Goal: Check status: Check status

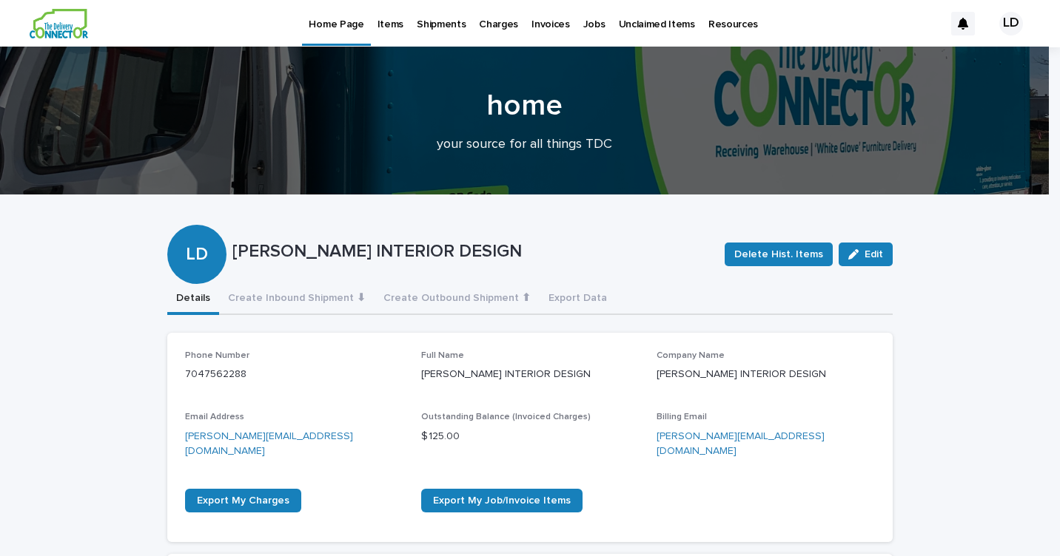
click at [589, 26] on p "Jobs" at bounding box center [594, 15] width 22 height 31
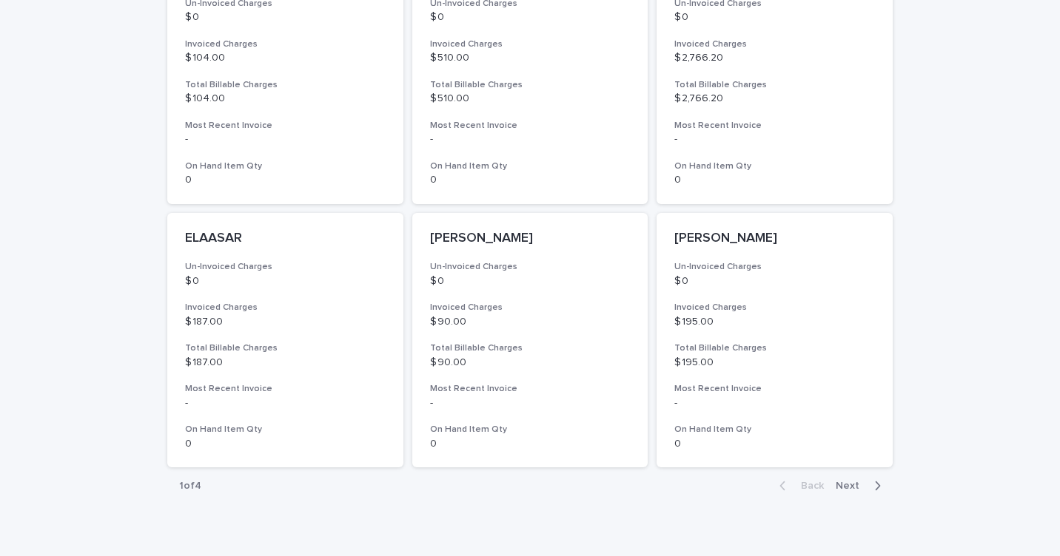
scroll to position [1092, 0]
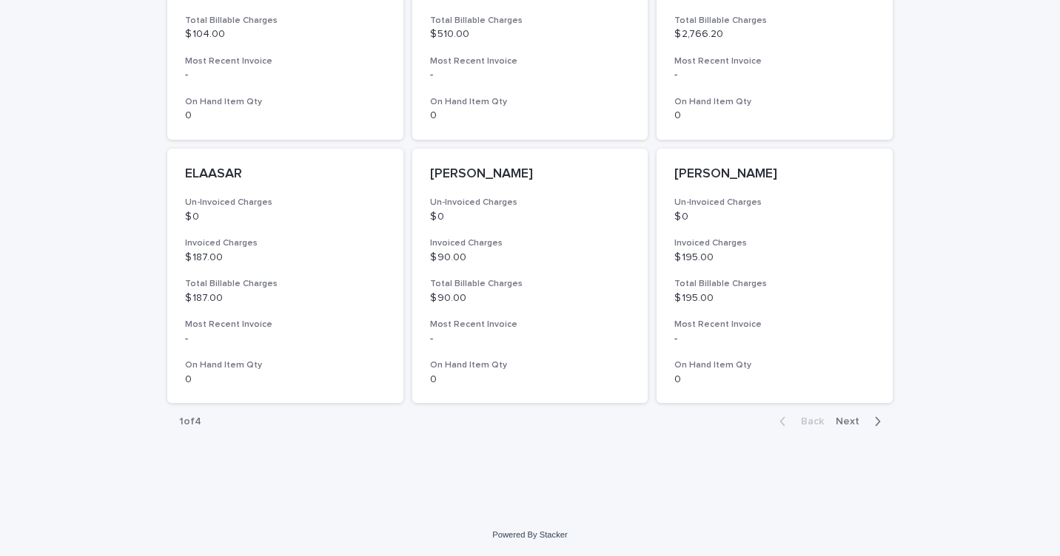
click at [852, 420] on span "Next" at bounding box center [851, 422] width 33 height 10
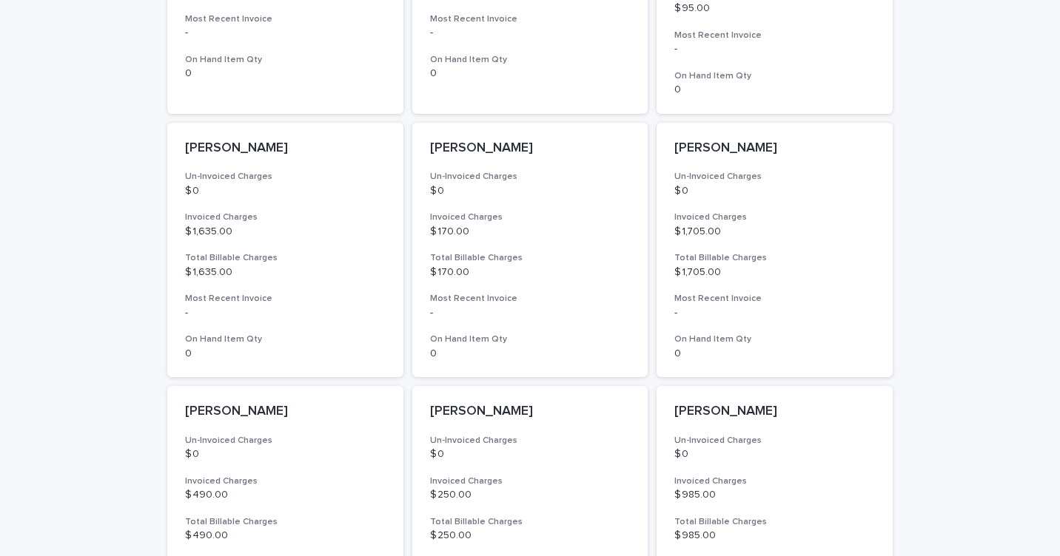
scroll to position [1092, 0]
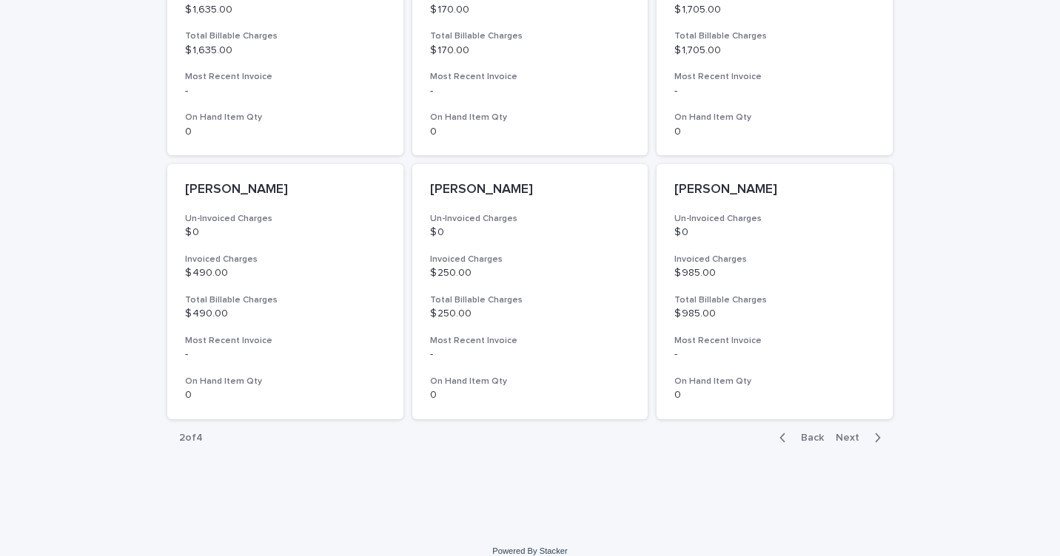
click at [845, 431] on button "Next" at bounding box center [860, 437] width 63 height 13
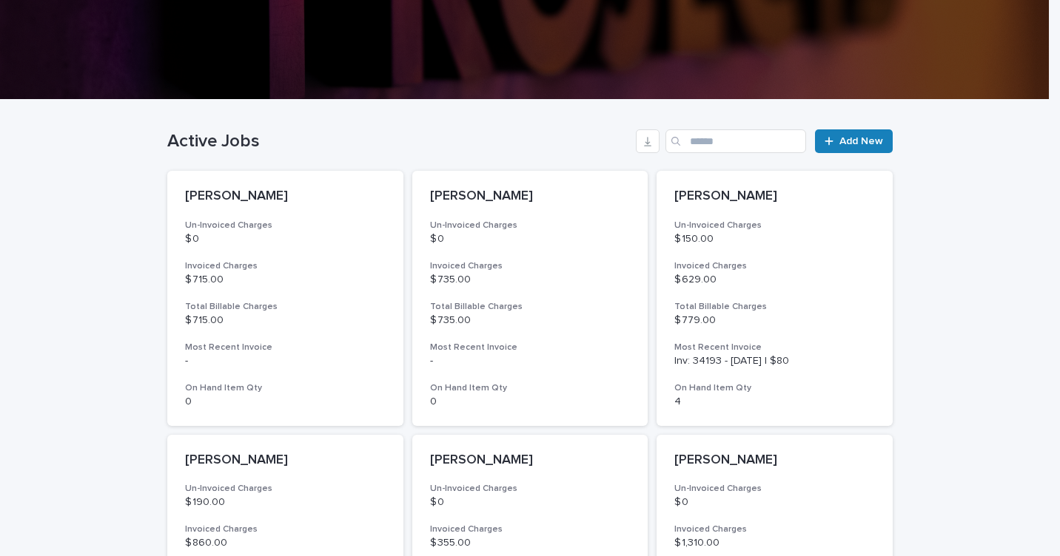
scroll to position [352, 0]
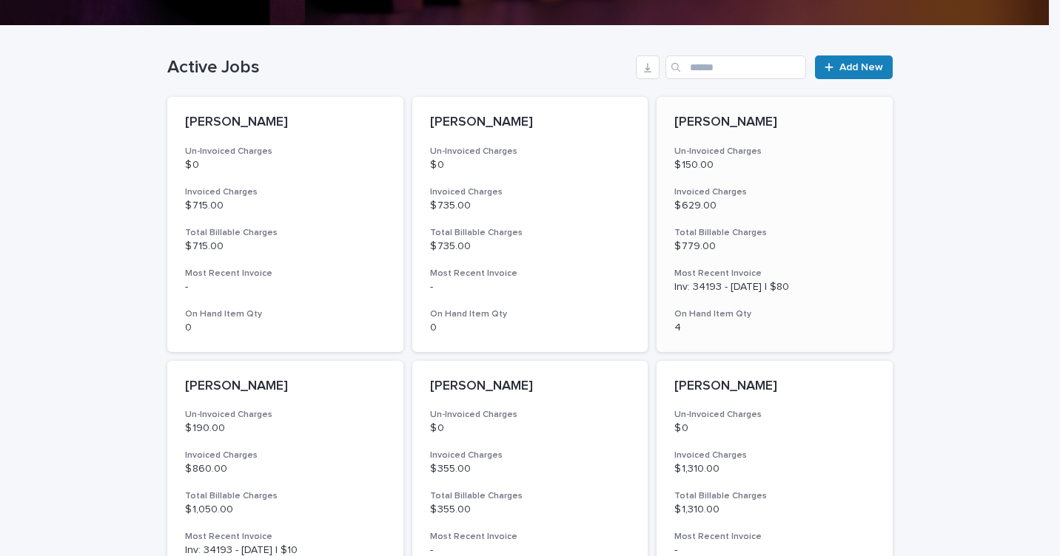
click at [775, 260] on div "[PERSON_NAME] Un-Invoiced Charges $ 150.00 Invoiced Charges $ 629.00 Total Bill…" at bounding box center [774, 224] width 236 height 255
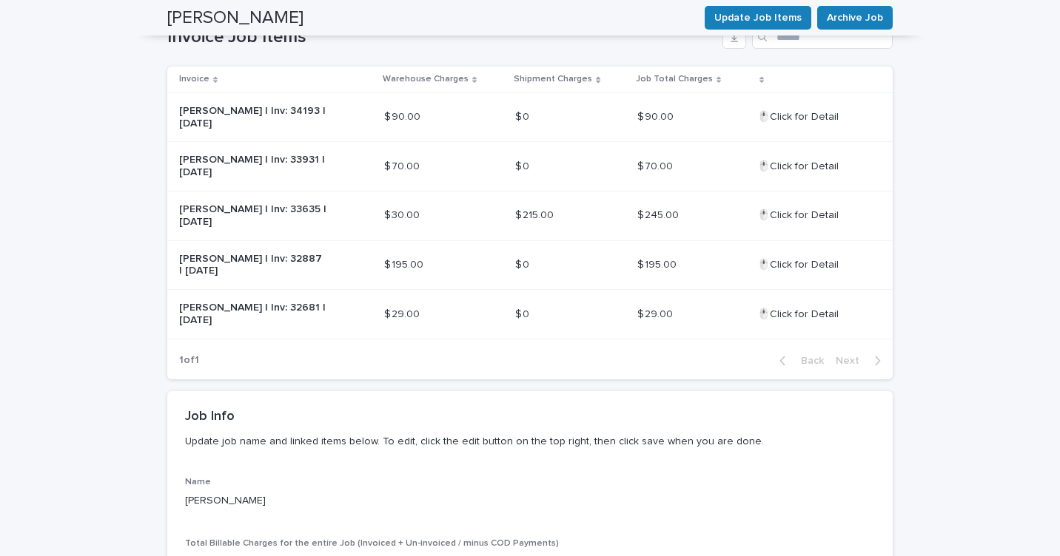
scroll to position [370, 0]
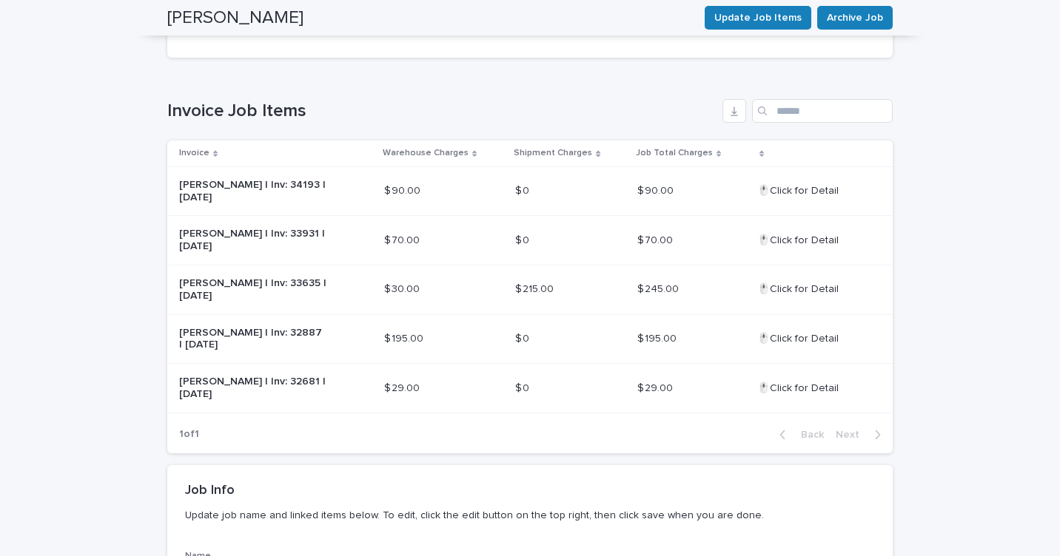
click at [812, 330] on p "🖱️Click for Detail" at bounding box center [799, 338] width 84 height 16
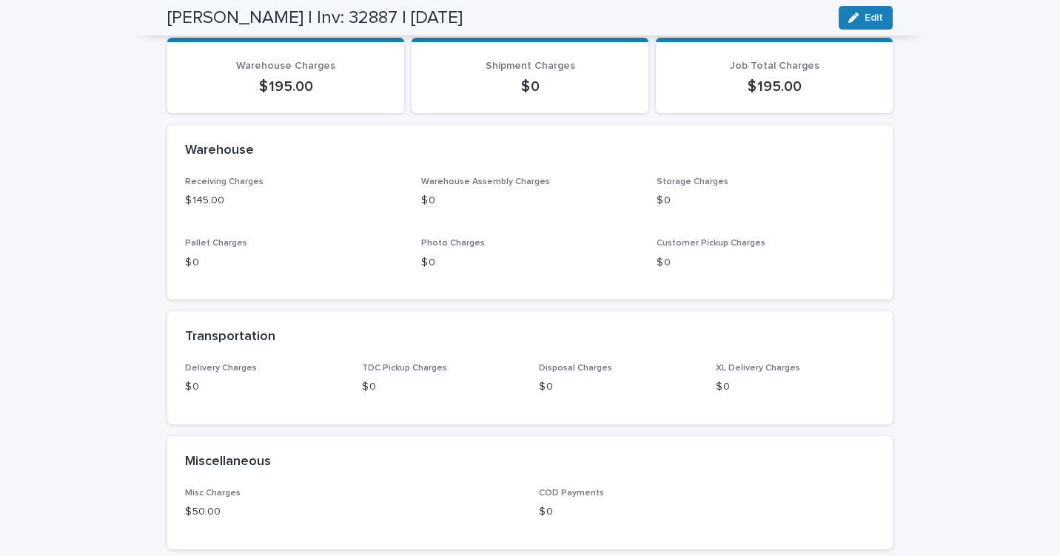
scroll to position [62, 0]
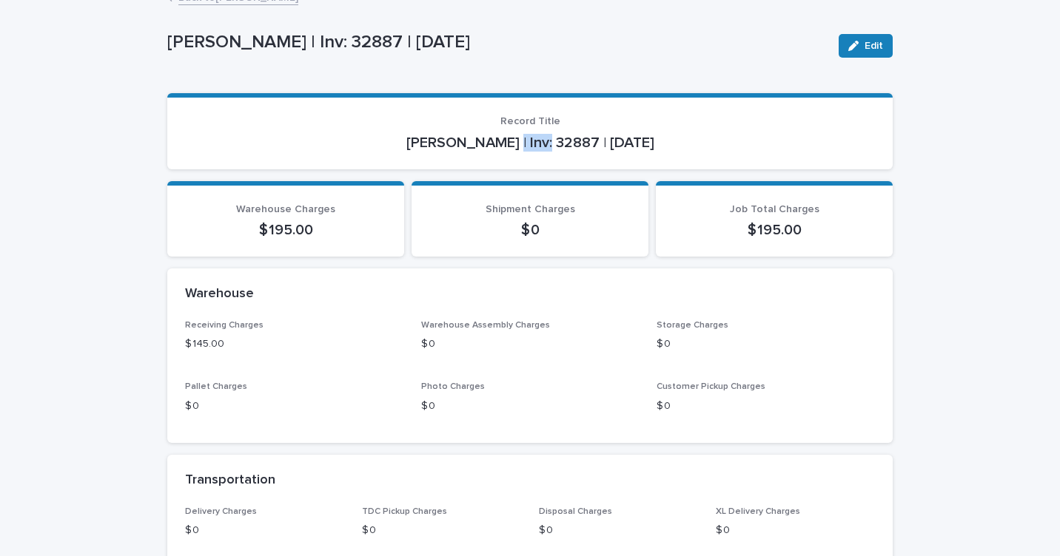
drag, startPoint x: 507, startPoint y: 142, endPoint x: 554, endPoint y: 141, distance: 47.4
click at [554, 141] on p "[PERSON_NAME] | Inv: 32887 | [DATE]" at bounding box center [530, 143] width 690 height 18
drag, startPoint x: 554, startPoint y: 141, endPoint x: 531, endPoint y: 145, distance: 23.4
copy p "32887"
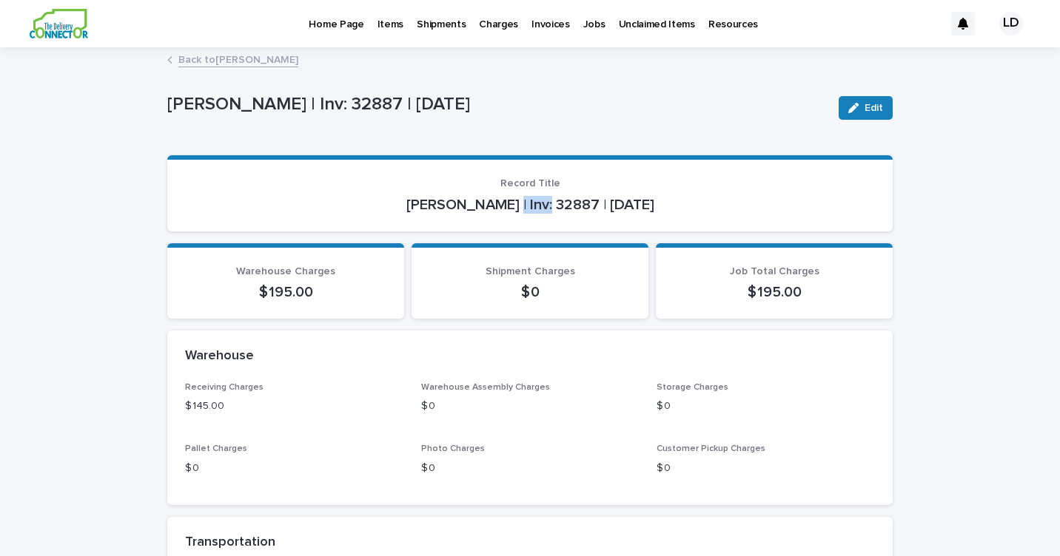
click at [531, 21] on p "Invoices" at bounding box center [550, 15] width 38 height 31
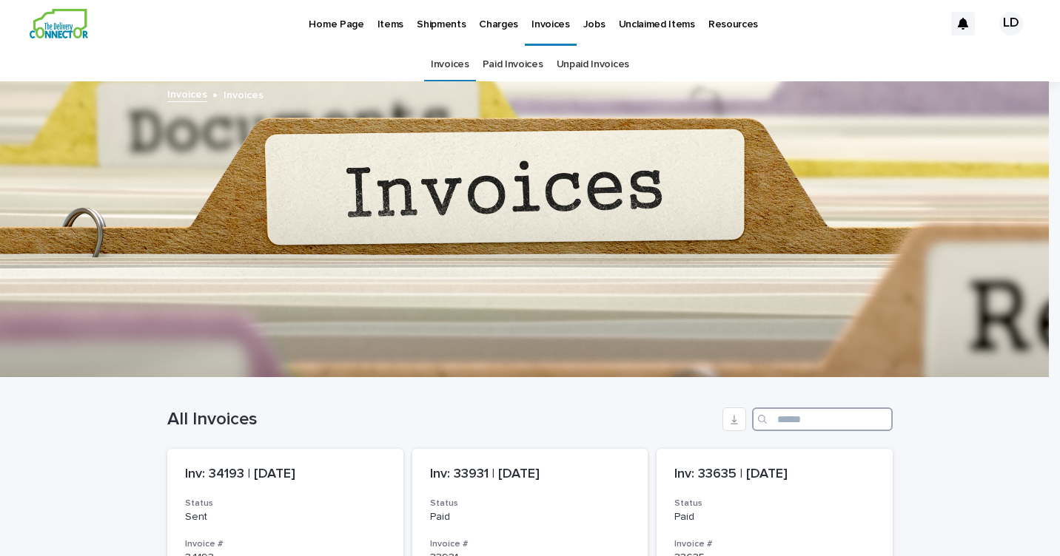
click at [787, 414] on input "Search" at bounding box center [822, 420] width 141 height 24
paste input "*****"
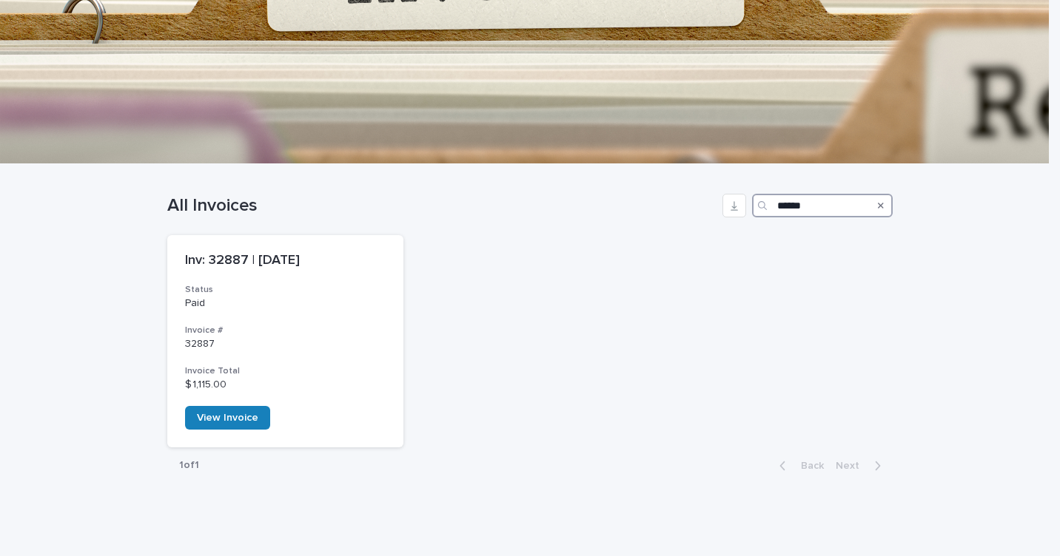
scroll to position [222, 0]
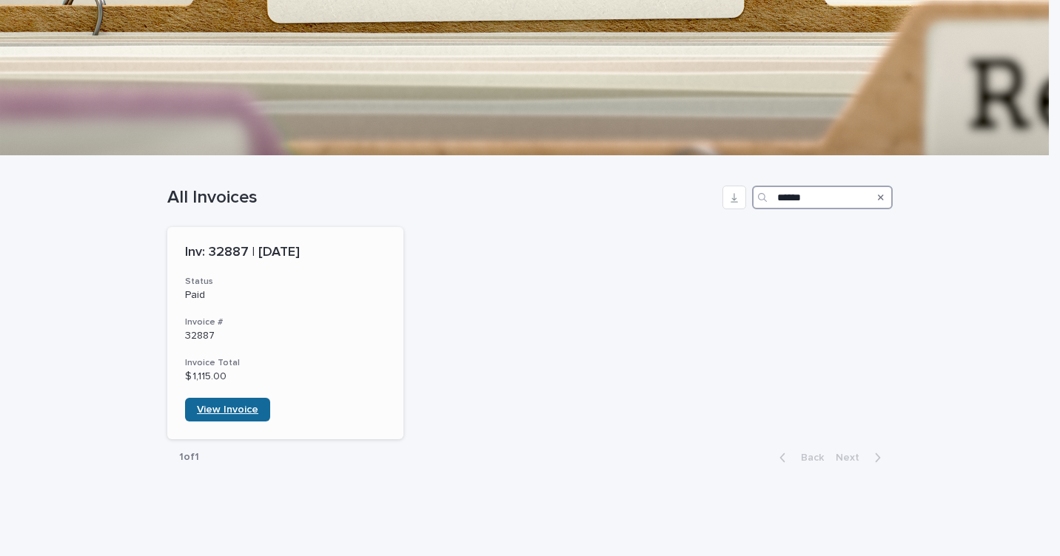
type input "*****"
click at [222, 412] on span "View Invoice" at bounding box center [227, 410] width 61 height 10
